Goal: Transaction & Acquisition: Purchase product/service

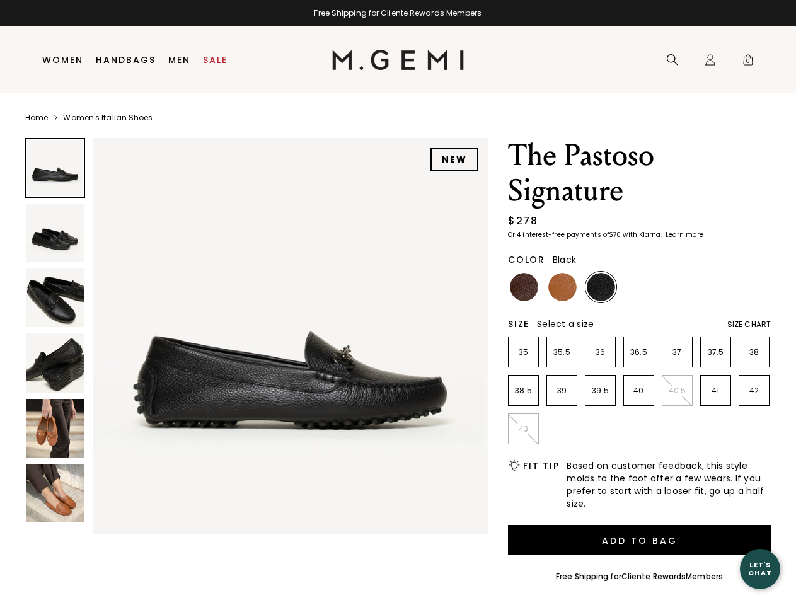
click at [398, 13] on div "Free Shipping for Cliente Rewards Members" at bounding box center [398, 13] width 796 height 10
click at [673, 60] on icon at bounding box center [672, 60] width 13 height 13
click at [710, 60] on div "Icons/20x20/profile@2x Sign In Orders Rewards Refer a Friend Address Book Call …" at bounding box center [710, 60] width 25 height 66
click at [748, 60] on span "0" at bounding box center [748, 62] width 13 height 13
click at [0, 0] on input "text" at bounding box center [0, 0] width 0 height 0
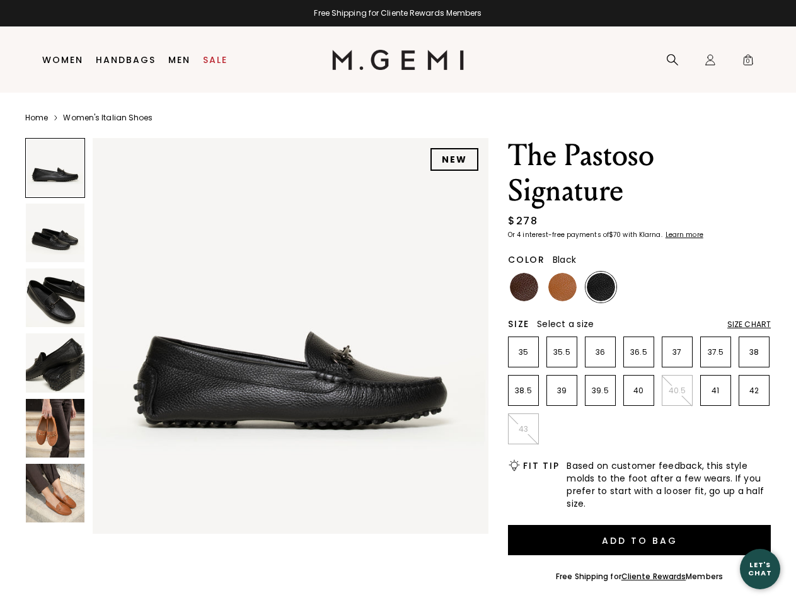
click at [257, 333] on img at bounding box center [291, 336] width 396 height 396
click at [0, 0] on div "Search" at bounding box center [0, 0] width 0 height 0
click at [55, 233] on img at bounding box center [55, 233] width 59 height 59
click at [55, 298] on img at bounding box center [55, 298] width 59 height 59
click at [55, 362] on img at bounding box center [55, 362] width 59 height 59
